Goal: Task Accomplishment & Management: Use online tool/utility

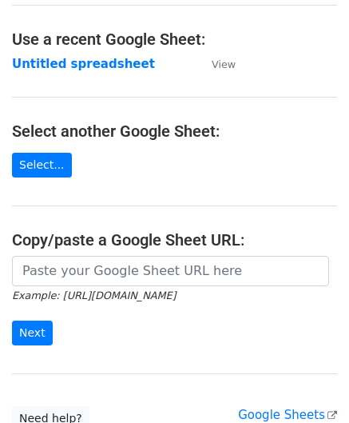
scroll to position [80, 0]
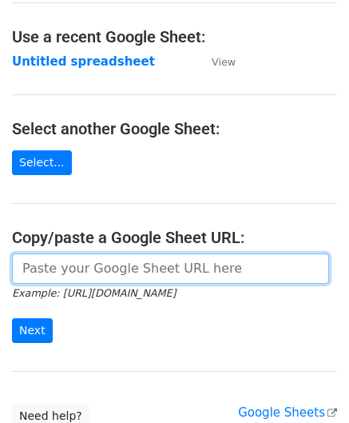
click at [71, 266] on input "url" at bounding box center [170, 268] width 317 height 30
paste input "[URL][DOMAIN_NAME]"
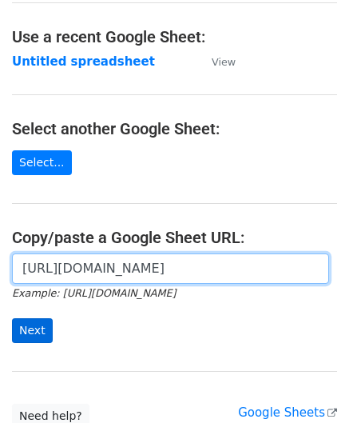
type input "[URL][DOMAIN_NAME]"
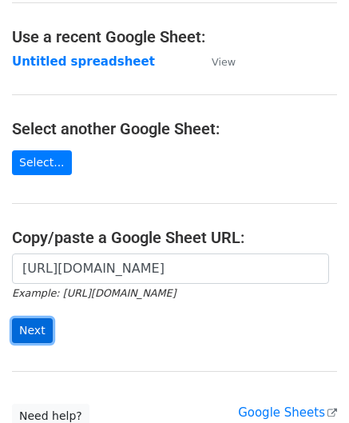
scroll to position [0, 0]
click at [28, 325] on input "Next" at bounding box center [32, 330] width 41 height 25
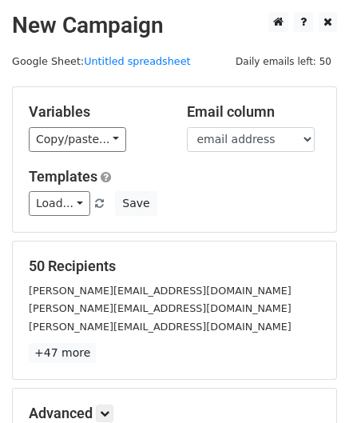
scroll to position [195, 0]
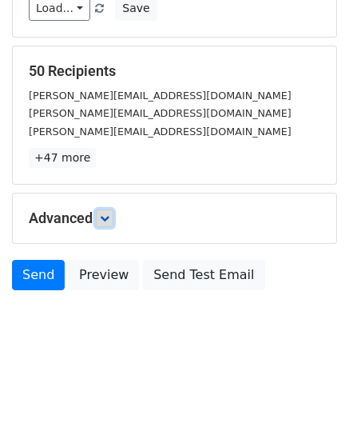
click at [109, 213] on icon at bounding box center [105, 218] width 10 height 10
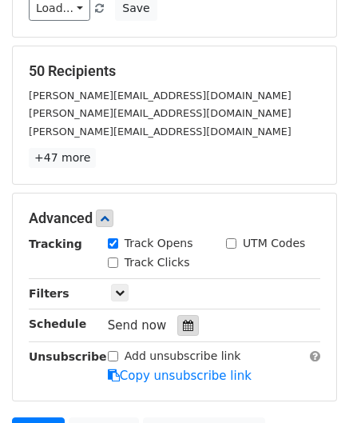
click at [184, 320] on icon at bounding box center [188, 325] width 10 height 11
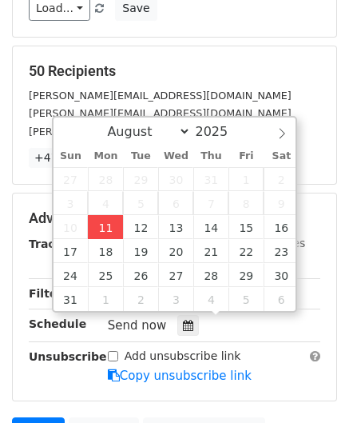
type input "2025-08-11 12:00"
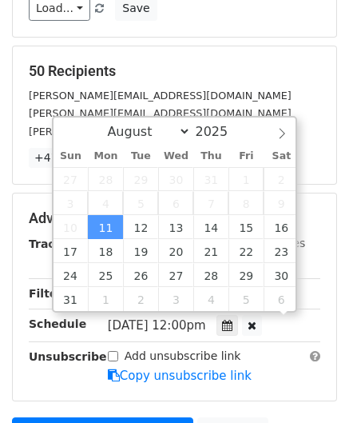
scroll to position [0, 0]
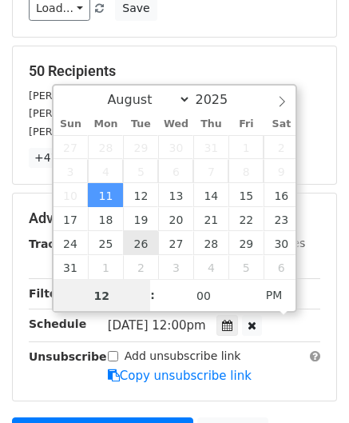
paste input "Hour"
type input "2"
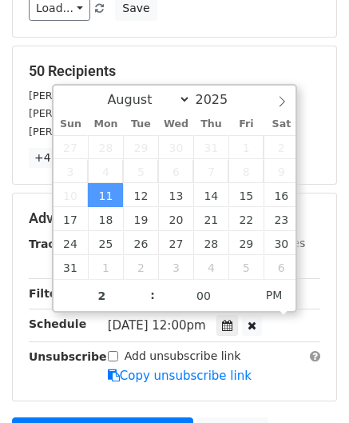
type input "2025-08-11 14:00"
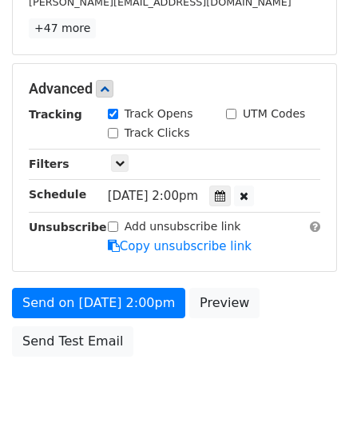
scroll to position [388, 0]
